Goal: Information Seeking & Learning: Learn about a topic

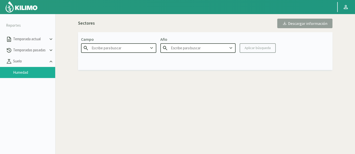
type input "Agricola FM Hermanos"
type input "2025"
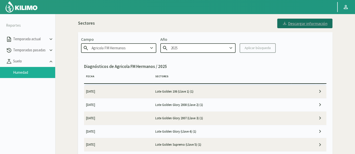
click at [292, 28] on button "Descargar información" at bounding box center [304, 24] width 55 height 10
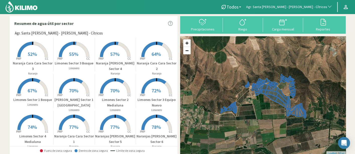
click at [279, 7] on span "Agr. Santa [PERSON_NAME] - [PERSON_NAME] - Cítricos" at bounding box center [286, 7] width 81 height 5
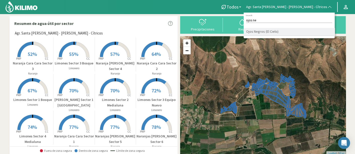
type input "ojos ne"
click at [300, 30] on li "Ojos Negros (El Cielo)" at bounding box center [289, 32] width 91 height 8
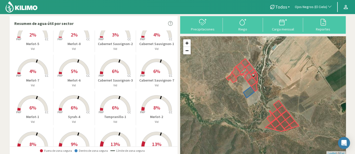
scroll to position [111, 0]
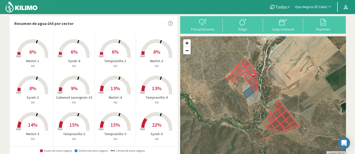
click at [130, 110] on rect at bounding box center [115, 128] width 40 height 40
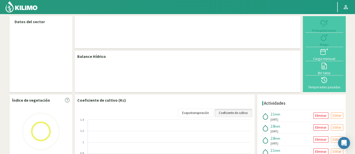
select select "220: Object"
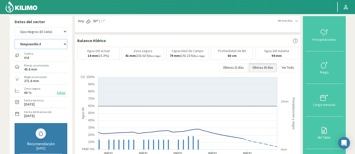
click at [52, 47] on select "Cabernet Sauvignon-1 Cabernet sauvignon-10 Cabernet Sauvignon-2 Cabernet Sauvig…" at bounding box center [41, 44] width 53 height 10
click at [15, 39] on select "Cabernet Sauvignon-1 Cabernet sauvignon-10 Cabernet Sauvignon-2 Cabernet Sauvig…" at bounding box center [41, 44] width 53 height 10
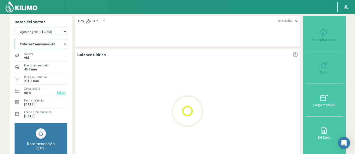
select select "23: Object"
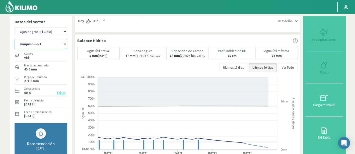
select select "501: Object"
select select "26: Object"
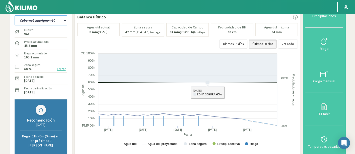
scroll to position [28, 0]
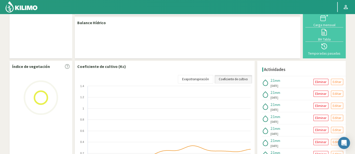
scroll to position [28, 0]
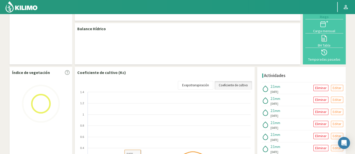
select select "220: Object"
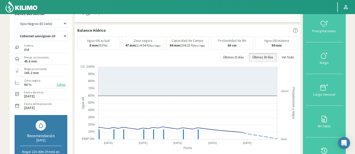
scroll to position [0, 0]
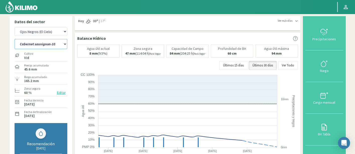
click at [41, 40] on select "Cabernet Sauvignon-1 Cabernet sauvignon-10 Cabernet Sauvignon-2 Cabernet Sauvig…" at bounding box center [41, 44] width 53 height 10
click at [43, 46] on select "Cabernet Sauvignon-1 Cabernet sauvignon-10 Cabernet Sauvignon-2 Cabernet Sauvig…" at bounding box center [41, 44] width 53 height 10
click at [15, 39] on select "Cabernet Sauvignon-1 Cabernet sauvignon-10 Cabernet Sauvignon-2 Cabernet Sauvig…" at bounding box center [41, 44] width 53 height 10
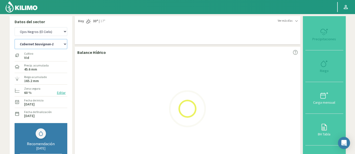
select select "1: Object"
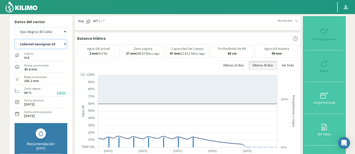
select select "501: Object"
click at [57, 42] on select "Cabernet Sauvignon-1 Cabernet sauvignon-10 Cabernet Sauvignon-2 Cabernet Sauvig…" at bounding box center [41, 44] width 53 height 10
click at [15, 39] on select "Cabernet Sauvignon-1 Cabernet sauvignon-10 Cabernet Sauvignon-2 Cabernet Sauvig…" at bounding box center [41, 44] width 53 height 10
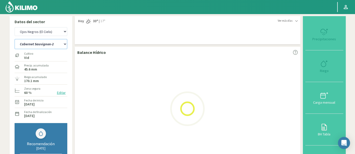
select select "25: Object"
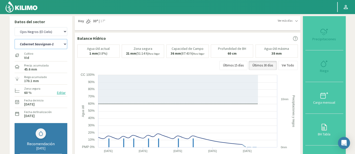
select select "782: Object"
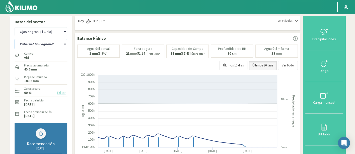
click at [55, 45] on select "Cabernet Sauvignon-1 Cabernet sauvignon-10 Cabernet Sauvignon-2 Cabernet Sauvig…" at bounding box center [41, 44] width 53 height 10
click at [15, 39] on select "Cabernet Sauvignon-1 Cabernet sauvignon-10 Cabernet Sauvignon-2 Cabernet Sauvig…" at bounding box center [41, 44] width 53 height 10
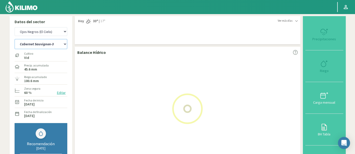
select select "52: Object"
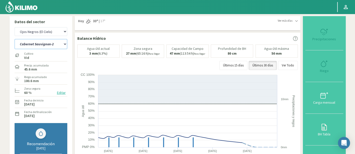
select select "1063: Object"
drag, startPoint x: 56, startPoint y: 45, endPoint x: 56, endPoint y: 48, distance: 3.8
click at [56, 45] on select "Cabernet Sauvignon-1 Cabernet sauvignon-10 Cabernet Sauvignon-2 Cabernet Sauvig…" at bounding box center [41, 44] width 53 height 10
click at [15, 39] on select "Cabernet Sauvignon-1 Cabernet sauvignon-10 Cabernet Sauvignon-2 Cabernet Sauvig…" at bounding box center [41, 44] width 53 height 10
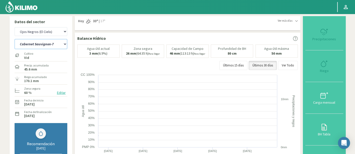
select select "78: Object"
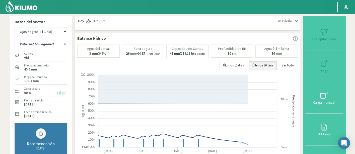
select select "1344: Object"
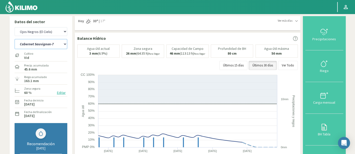
click at [60, 40] on select "Cabernet Sauvignon-1 Cabernet sauvignon-10 Cabernet Sauvignon-2 Cabernet Sauvig…" at bounding box center [41, 44] width 53 height 10
click at [15, 39] on select "Cabernet Sauvignon-1 Cabernet sauvignon-10 Cabernet Sauvignon-2 Cabernet Sauvig…" at bounding box center [41, 44] width 53 height 10
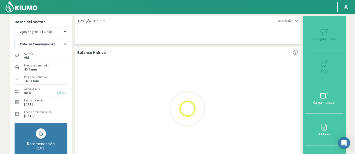
select select "104: Object"
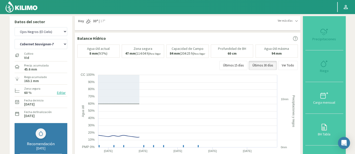
select select "1625: Object"
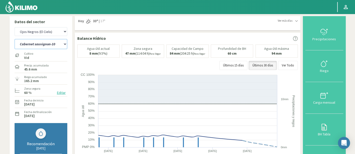
click at [32, 44] on select "Cabernet Sauvignon-1 Cabernet sauvignon-10 Cabernet Sauvignon-2 Cabernet Sauvig…" at bounding box center [41, 44] width 53 height 10
click at [15, 39] on select "Cabernet Sauvignon-1 Cabernet sauvignon-10 Cabernet Sauvignon-2 Cabernet Sauvig…" at bounding box center [41, 44] width 53 height 10
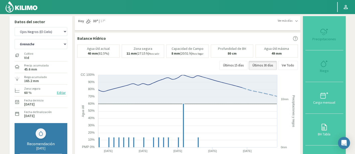
select select "126: Object"
select select "1906: Object"
click at [26, 52] on label "Cultivo" at bounding box center [28, 53] width 9 height 5
drag, startPoint x: 27, startPoint y: 46, endPoint x: 28, endPoint y: 48, distance: 2.8
click at [27, 46] on select "Cabernet Sauvignon-1 Cabernet sauvignon-10 Cabernet Sauvignon-2 Cabernet Sauvig…" at bounding box center [41, 44] width 53 height 10
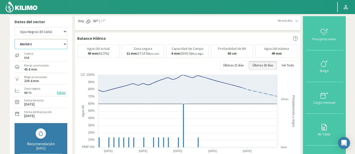
click at [15, 39] on select "Cabernet Sauvignon-1 Cabernet sauvignon-10 Cabernet Sauvignon-2 Cabernet Sauvig…" at bounding box center [41, 44] width 53 height 10
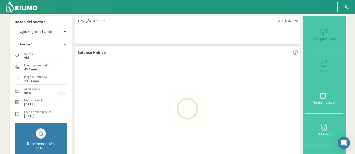
select select "155: Object"
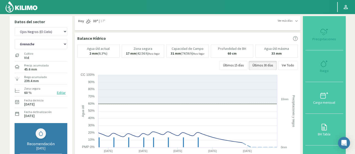
select select "2187: Object"
click at [47, 44] on select "Cabernet Sauvignon-1 Cabernet sauvignon-10 Cabernet Sauvignon-2 Cabernet Sauvig…" at bounding box center [41, 44] width 53 height 10
click at [15, 39] on select "Cabernet Sauvignon-1 Cabernet sauvignon-10 Cabernet Sauvignon-2 Cabernet Sauvig…" at bounding box center [41, 44] width 53 height 10
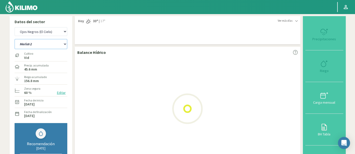
select select "181: Object"
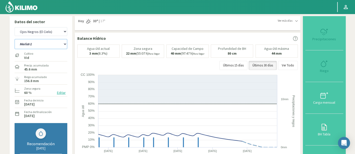
select select "2468: Object"
drag, startPoint x: 41, startPoint y: 44, endPoint x: 41, endPoint y: 48, distance: 3.8
click at [41, 44] on select "Cabernet Sauvignon-1 Cabernet sauvignon-10 Cabernet Sauvignon-2 Cabernet Sauvig…" at bounding box center [41, 44] width 53 height 10
click at [15, 39] on select "Cabernet Sauvignon-1 Cabernet sauvignon-10 Cabernet Sauvignon-2 Cabernet Sauvig…" at bounding box center [41, 44] width 53 height 10
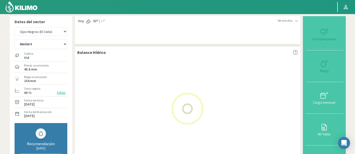
select select "207: Object"
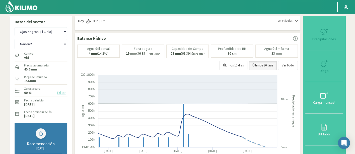
select select "2749: Object"
click at [43, 42] on select "Cabernet Sauvignon-1 Cabernet sauvignon-10 Cabernet Sauvignon-2 Cabernet Sauvig…" at bounding box center [41, 44] width 53 height 10
click at [15, 39] on select "Cabernet Sauvignon-1 Cabernet sauvignon-10 Cabernet Sauvignon-2 Cabernet Sauvig…" at bounding box center [41, 44] width 53 height 10
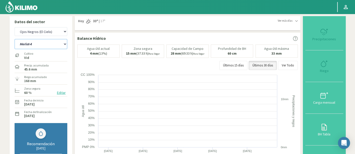
select select "233: Object"
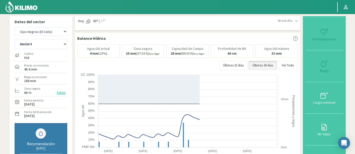
select select "3030: Object"
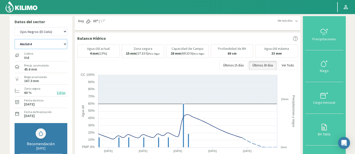
click at [49, 43] on select "Cabernet Sauvignon-1 Cabernet sauvignon-10 Cabernet Sauvignon-2 Cabernet Sauvig…" at bounding box center [41, 44] width 53 height 10
click at [15, 39] on select "Cabernet Sauvignon-1 Cabernet sauvignon-10 Cabernet Sauvignon-2 Cabernet Sauvig…" at bounding box center [41, 44] width 53 height 10
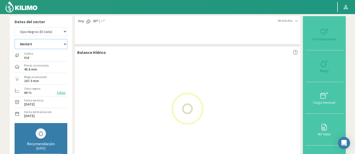
select select "259: Object"
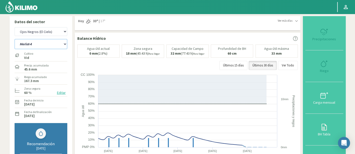
select select "3311: Object"
click at [59, 46] on select "Cabernet Sauvignon-1 Cabernet sauvignon-10 Cabernet Sauvignon-2 Cabernet Sauvig…" at bounding box center [41, 44] width 53 height 10
click at [15, 39] on select "Cabernet Sauvignon-1 Cabernet sauvignon-10 Cabernet Sauvignon-2 Cabernet Sauvig…" at bounding box center [41, 44] width 53 height 10
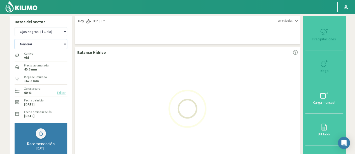
select select "285: Object"
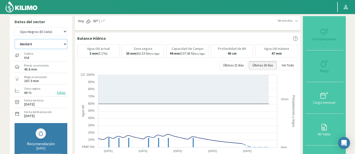
select select "3592: Object"
drag, startPoint x: 54, startPoint y: 45, endPoint x: 53, endPoint y: 49, distance: 3.8
click at [54, 45] on select "Cabernet Sauvignon-1 Cabernet sauvignon-10 Cabernet Sauvignon-2 Cabernet Sauvig…" at bounding box center [41, 44] width 53 height 10
click at [15, 39] on select "Cabernet Sauvignon-1 Cabernet sauvignon-10 Cabernet Sauvignon-2 Cabernet Sauvig…" at bounding box center [41, 44] width 53 height 10
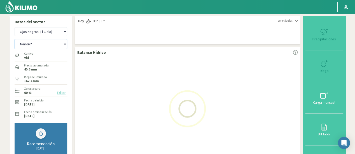
select select "311: Object"
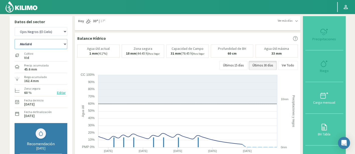
select select "3873: Object"
click at [44, 39] on select "Cabernet Sauvignon-1 Cabernet sauvignon-10 Cabernet Sauvignon-2 Cabernet Sauvig…" at bounding box center [41, 44] width 53 height 10
click at [15, 39] on select "Cabernet Sauvignon-1 Cabernet sauvignon-10 Cabernet Sauvignon-2 Cabernet Sauvig…" at bounding box center [41, 44] width 53 height 10
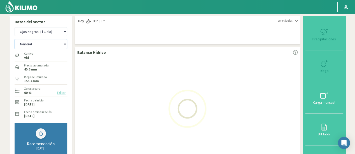
select select "337: Object"
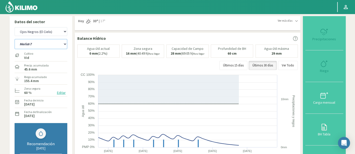
select select "4154: Object"
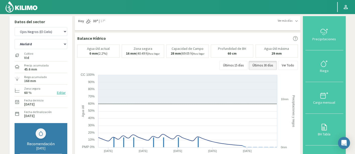
click at [31, 50] on div "Cultivo Vid" at bounding box center [29, 55] width 10 height 11
click at [35, 46] on select "Cabernet Sauvignon-1 Cabernet sauvignon-10 Cabernet Sauvignon-2 Cabernet Sauvig…" at bounding box center [41, 44] width 53 height 10
click at [15, 39] on select "Cabernet Sauvignon-1 Cabernet sauvignon-10 Cabernet Sauvignon-2 Cabernet Sauvig…" at bounding box center [41, 44] width 53 height 10
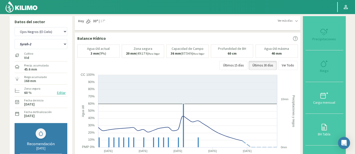
select select "363: Object"
select select "4435: Object"
drag, startPoint x: 44, startPoint y: 45, endPoint x: 44, endPoint y: 48, distance: 3.3
click at [44, 45] on select "Cabernet Sauvignon-1 Cabernet sauvignon-10 Cabernet Sauvignon-2 Cabernet Sauvig…" at bounding box center [41, 44] width 53 height 10
click at [15, 39] on select "Cabernet Sauvignon-1 Cabernet sauvignon-10 Cabernet Sauvignon-2 Cabernet Sauvig…" at bounding box center [41, 44] width 53 height 10
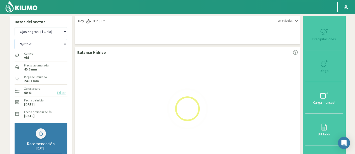
select select "389: Object"
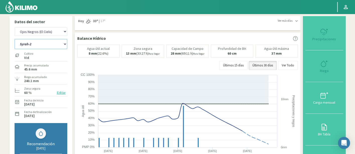
select select "4716: Object"
click at [50, 46] on select "Cabernet Sauvignon-1 Cabernet sauvignon-10 Cabernet Sauvignon-2 Cabernet Sauvig…" at bounding box center [41, 44] width 53 height 10
click at [15, 39] on select "Cabernet Sauvignon-1 Cabernet sauvignon-10 Cabernet Sauvignon-2 Cabernet Sauvig…" at bounding box center [41, 44] width 53 height 10
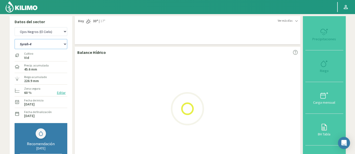
select select "415: Object"
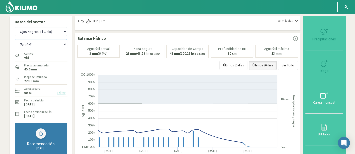
select select "4997: Object"
click at [56, 49] on select "Cabernet Sauvignon-1 Cabernet sauvignon-10 Cabernet Sauvignon-2 Cabernet Sauvig…" at bounding box center [41, 44] width 53 height 10
click at [15, 39] on select "Cabernet Sauvignon-1 Cabernet sauvignon-10 Cabernet Sauvignon-2 Cabernet Sauvig…" at bounding box center [41, 44] width 53 height 10
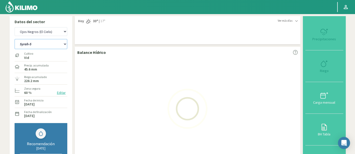
select select "441: Object"
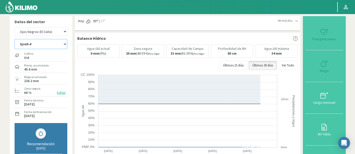
select select "5278: Object"
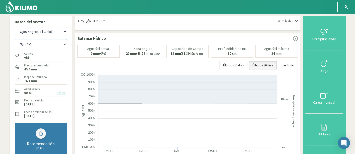
click at [57, 42] on select "Cabernet Sauvignon-1 Cabernet sauvignon-10 Cabernet Sauvignon-2 Cabernet Sauvig…" at bounding box center [41, 44] width 53 height 10
click at [15, 39] on select "Cabernet Sauvignon-1 Cabernet sauvignon-10 Cabernet Sauvignon-2 Cabernet Sauvig…" at bounding box center [41, 44] width 53 height 10
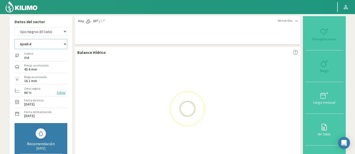
select select "467: Object"
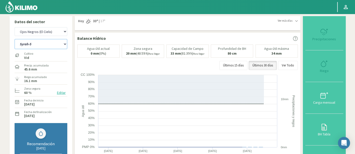
select select "5559: Object"
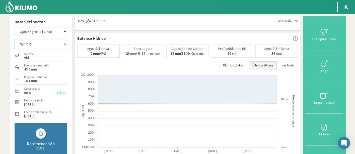
click at [25, 43] on select "Cabernet Sauvignon-1 Cabernet sauvignon-10 Cabernet Sauvignon-2 Cabernet Sauvig…" at bounding box center [41, 44] width 53 height 10
click at [15, 39] on select "Cabernet Sauvignon-1 Cabernet sauvignon-10 Cabernet Sauvignon-2 Cabernet Sauvig…" at bounding box center [41, 44] width 53 height 10
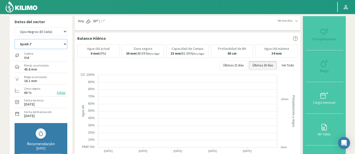
select select "493: Object"
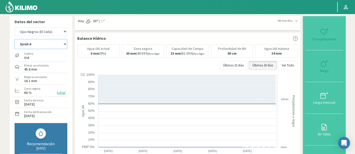
select select "5840: Object"
click at [58, 42] on select "Cabernet Sauvignon-1 Cabernet sauvignon-10 Cabernet Sauvignon-2 Cabernet Sauvig…" at bounding box center [41, 44] width 53 height 10
drag, startPoint x: 40, startPoint y: 43, endPoint x: 39, endPoint y: 48, distance: 4.5
click at [40, 43] on select "Cabernet Sauvignon-1 Cabernet sauvignon-10 Cabernet Sauvignon-2 Cabernet Sauvig…" at bounding box center [41, 44] width 53 height 10
click at [15, 39] on select "Cabernet Sauvignon-1 Cabernet sauvignon-10 Cabernet Sauvignon-2 Cabernet Sauvig…" at bounding box center [41, 44] width 53 height 10
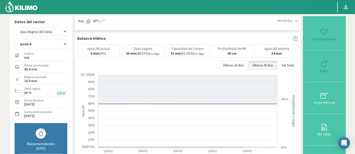
select select "519: Object"
select select "6121: Object"
click at [45, 45] on select "Cabernet Sauvignon-1 Cabernet sauvignon-10 Cabernet Sauvignon-2 Cabernet Sauvig…" at bounding box center [41, 44] width 53 height 10
click at [15, 39] on select "Cabernet Sauvignon-1 Cabernet sauvignon-10 Cabernet Sauvignon-2 Cabernet Sauvig…" at bounding box center [41, 44] width 53 height 10
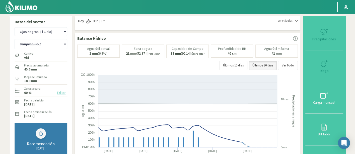
select select "545: Object"
select select "6402: Object"
click at [60, 48] on select "Cabernet Sauvignon-1 Cabernet sauvignon-10 Cabernet Sauvignon-2 Cabernet Sauvig…" at bounding box center [41, 44] width 53 height 10
click at [15, 39] on select "Cabernet Sauvignon-1 Cabernet sauvignon-10 Cabernet Sauvignon-2 Cabernet Sauvig…" at bounding box center [41, 44] width 53 height 10
select select "571: Object"
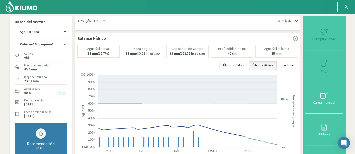
select select "6683: Object"
click at [38, 37] on div "Cabernet Sauvignon-1 Cabernet sauvignon-10 Cabernet Sauvignon-2 Cabernet Sauvig…" at bounding box center [41, 43] width 53 height 13
click at [41, 46] on select "Cabernet Sauvignon-1 Cabernet sauvignon-10 Cabernet Sauvignon-2 Cabernet Sauvig…" at bounding box center [41, 44] width 53 height 10
click at [15, 39] on select "Cabernet Sauvignon-1 Cabernet sauvignon-10 Cabernet Sauvignon-2 Cabernet Sauvig…" at bounding box center [41, 44] width 53 height 10
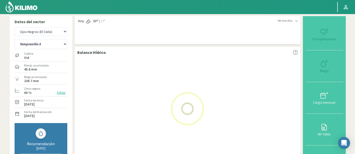
select select "597: Object"
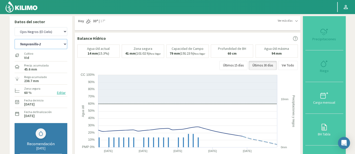
select select "6964: Object"
click at [49, 43] on select "Cabernet Sauvignon-1 Cabernet sauvignon-10 Cabernet Sauvignon-2 Cabernet Sauvig…" at bounding box center [41, 44] width 53 height 10
click at [15, 39] on select "Cabernet Sauvignon-1 Cabernet sauvignon-10 Cabernet Sauvignon-2 Cabernet Sauvig…" at bounding box center [41, 44] width 53 height 10
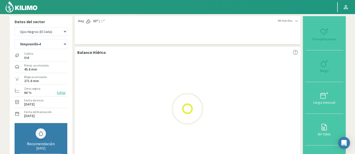
select select "623: Object"
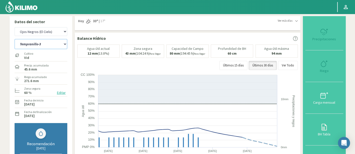
select select "7245: Object"
select select "649: Object"
